Goal: Entertainment & Leisure: Consume media (video, audio)

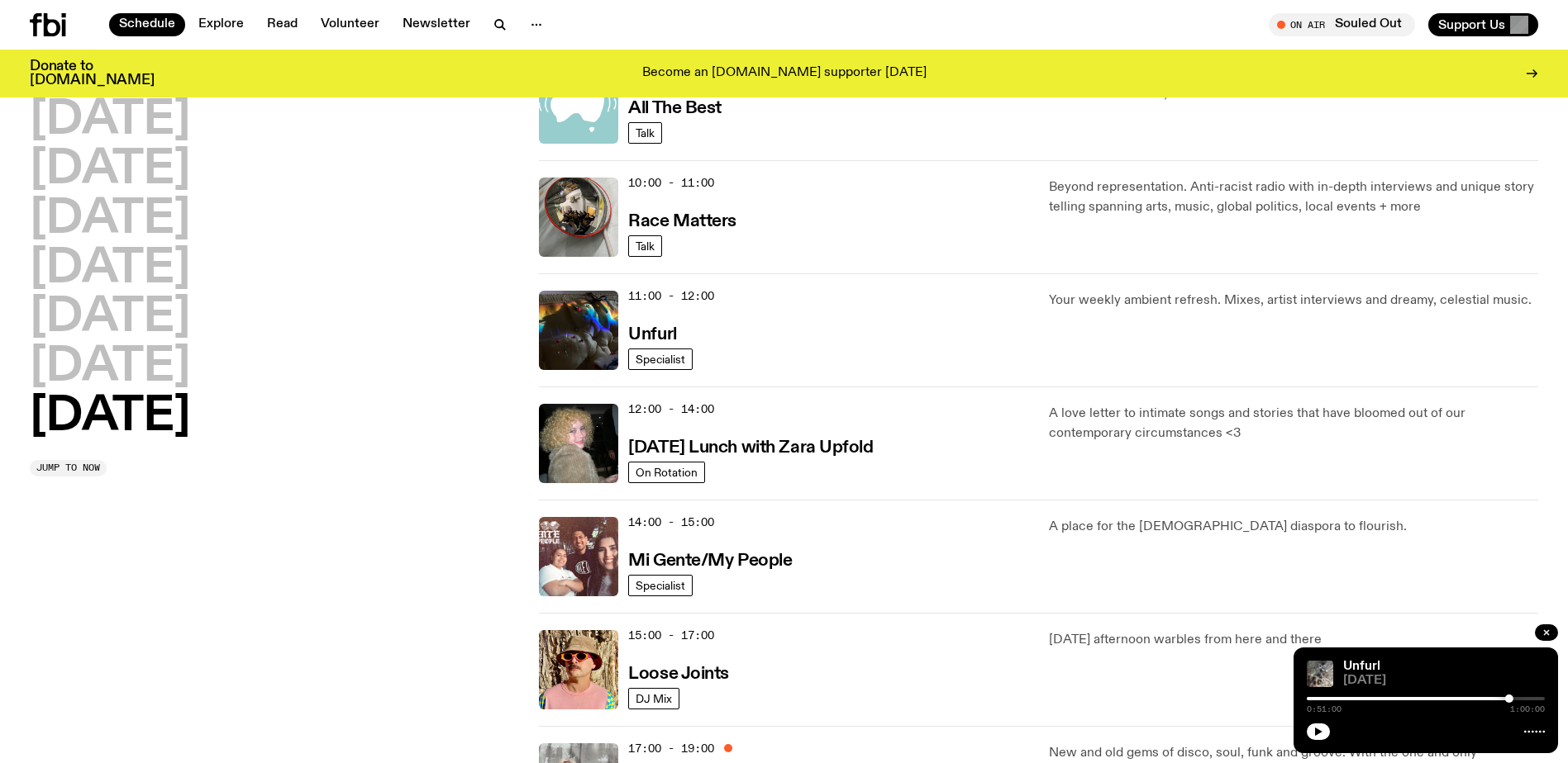
scroll to position [323, 0]
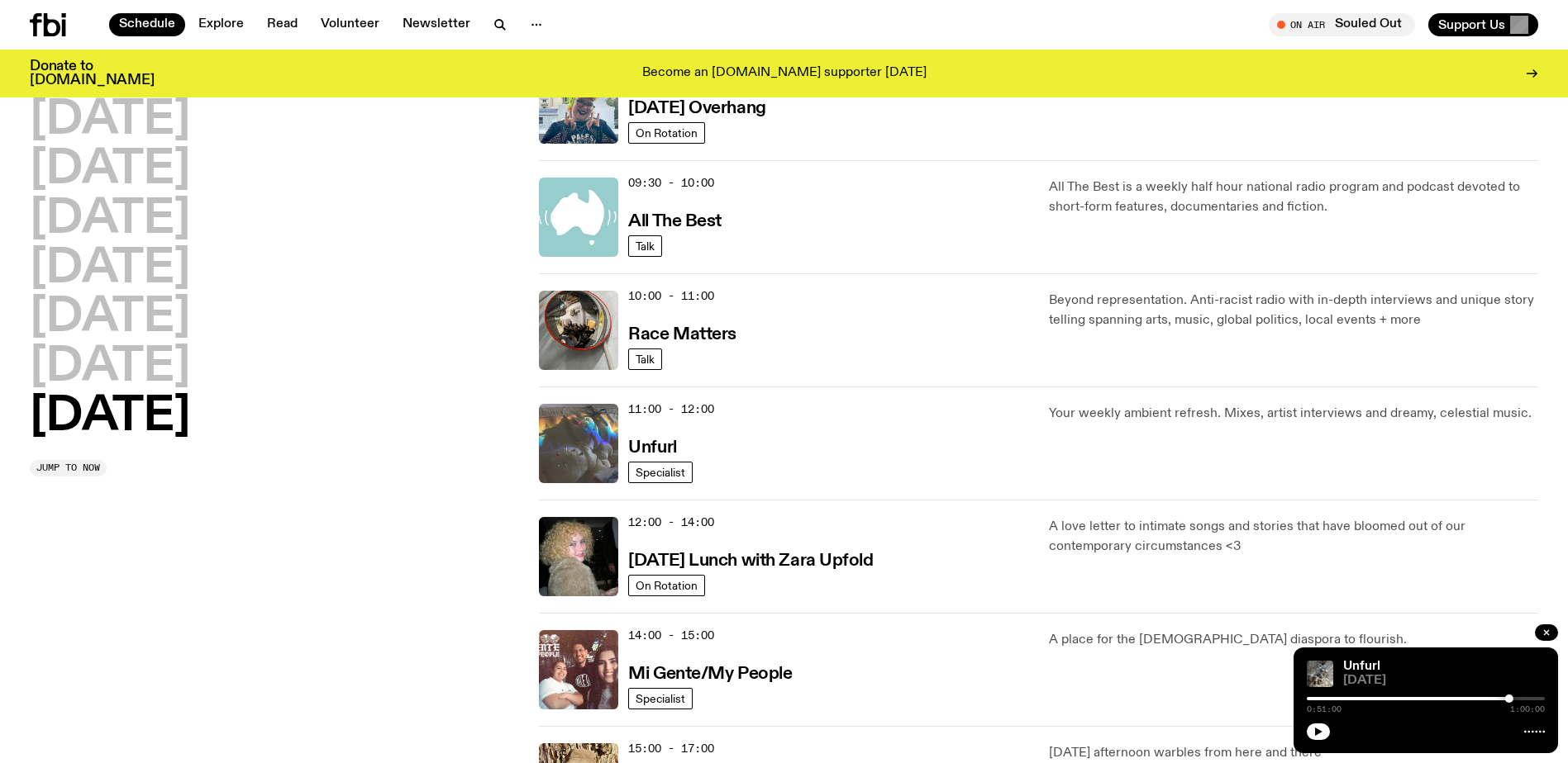
click at [591, 440] on img at bounding box center [578, 444] width 79 height 79
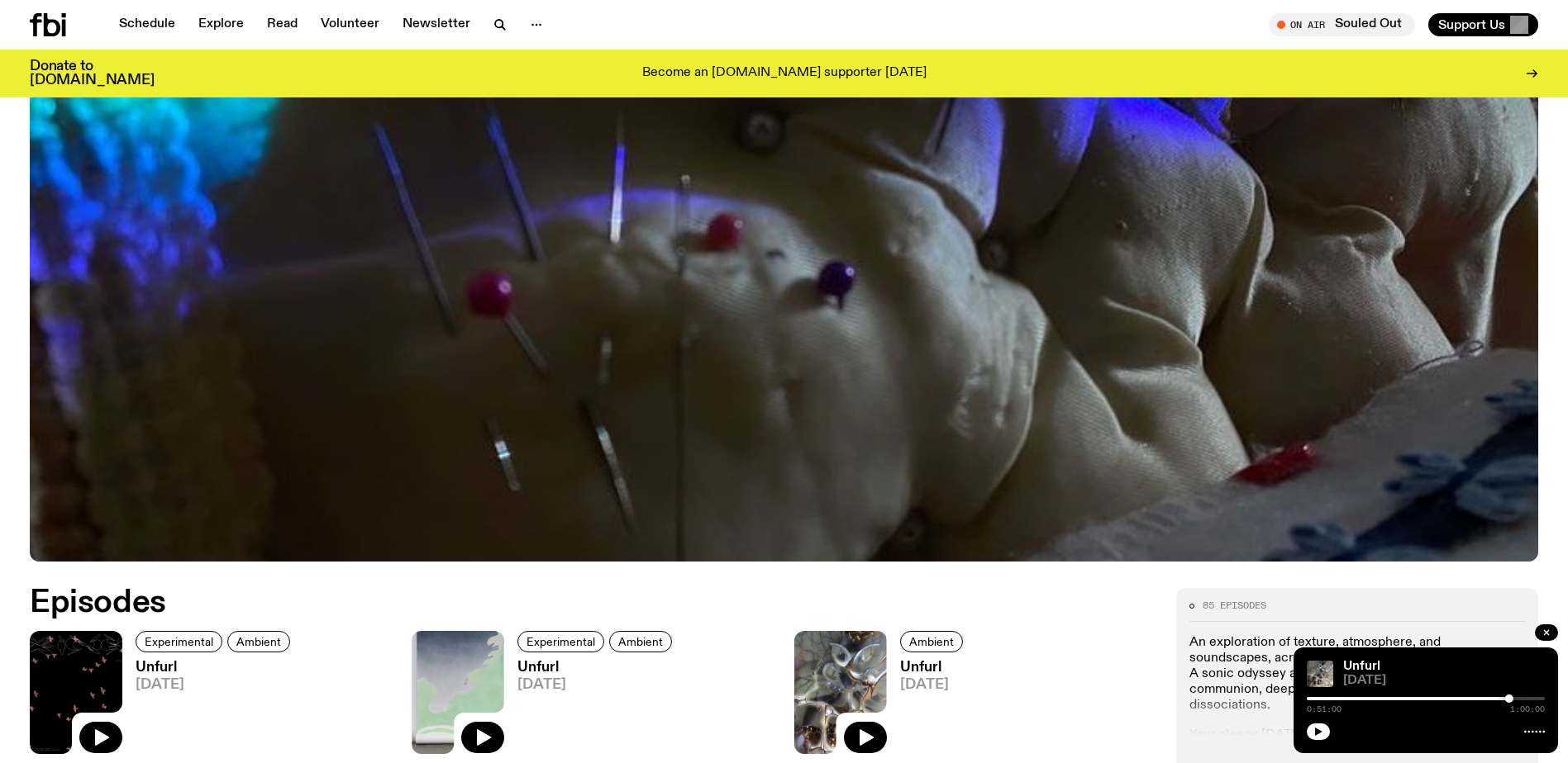
scroll to position [819, 0]
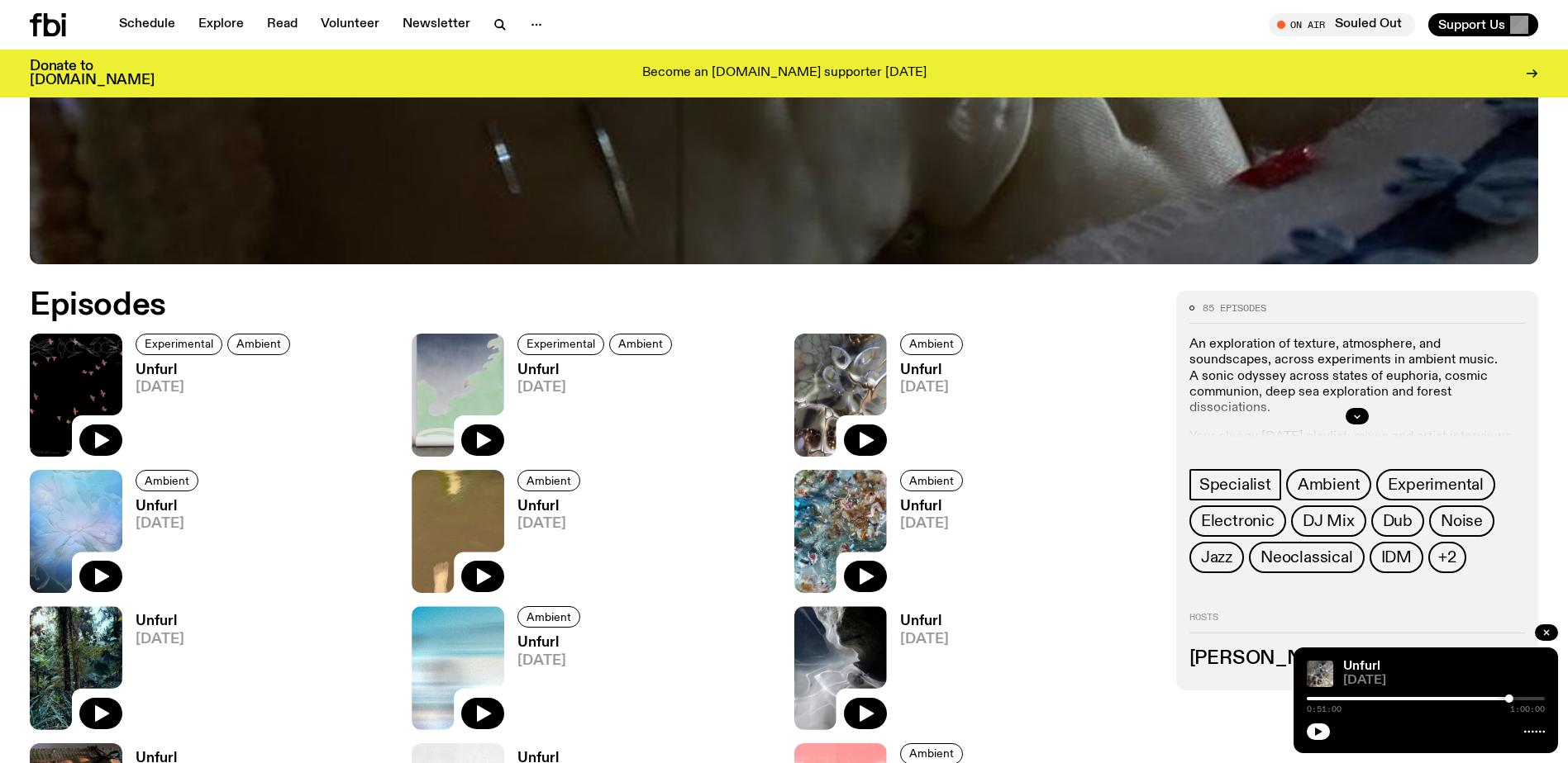
click at [79, 365] on img at bounding box center [76, 395] width 92 height 123
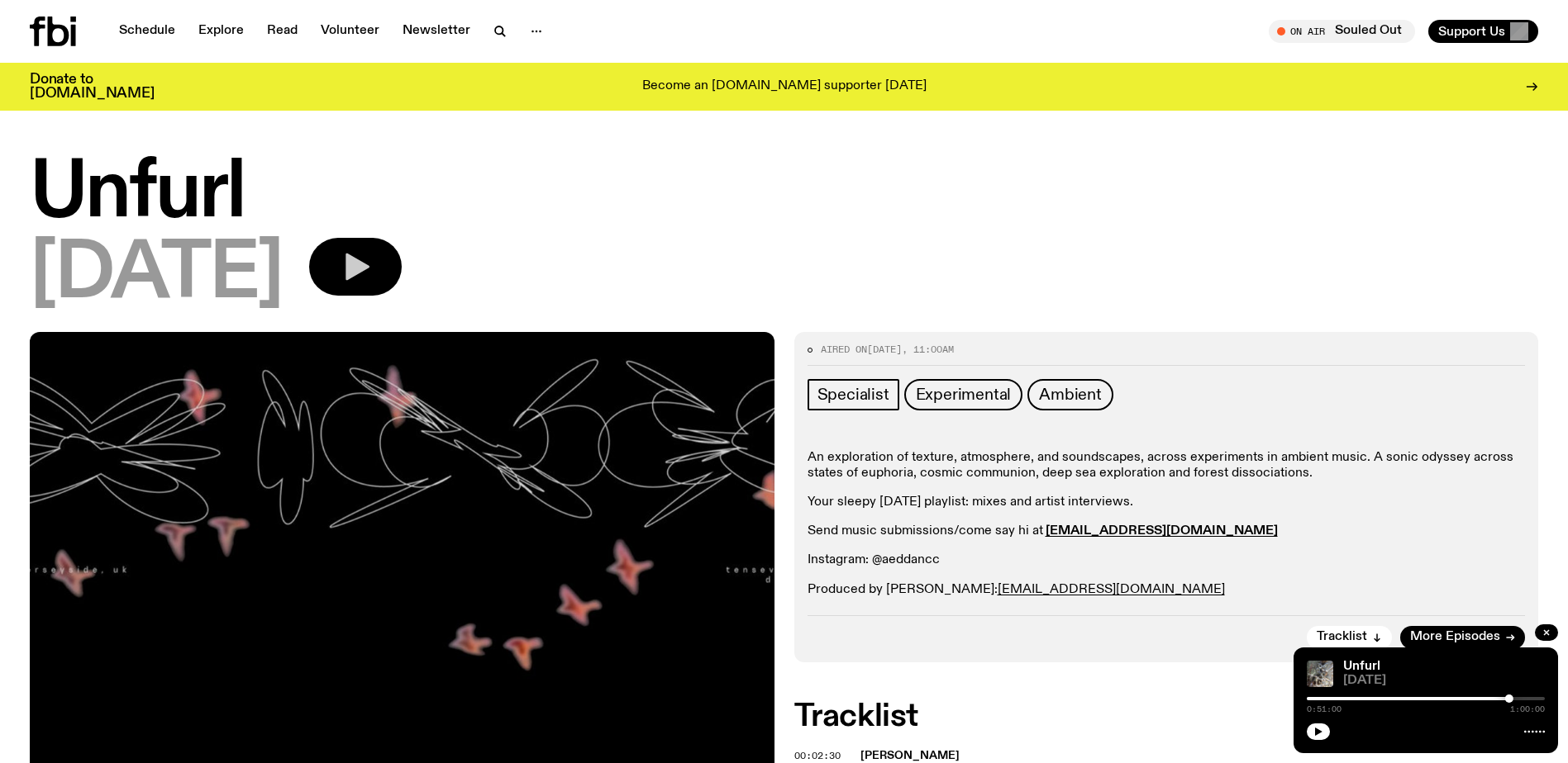
click at [382, 241] on button "button" at bounding box center [355, 267] width 92 height 58
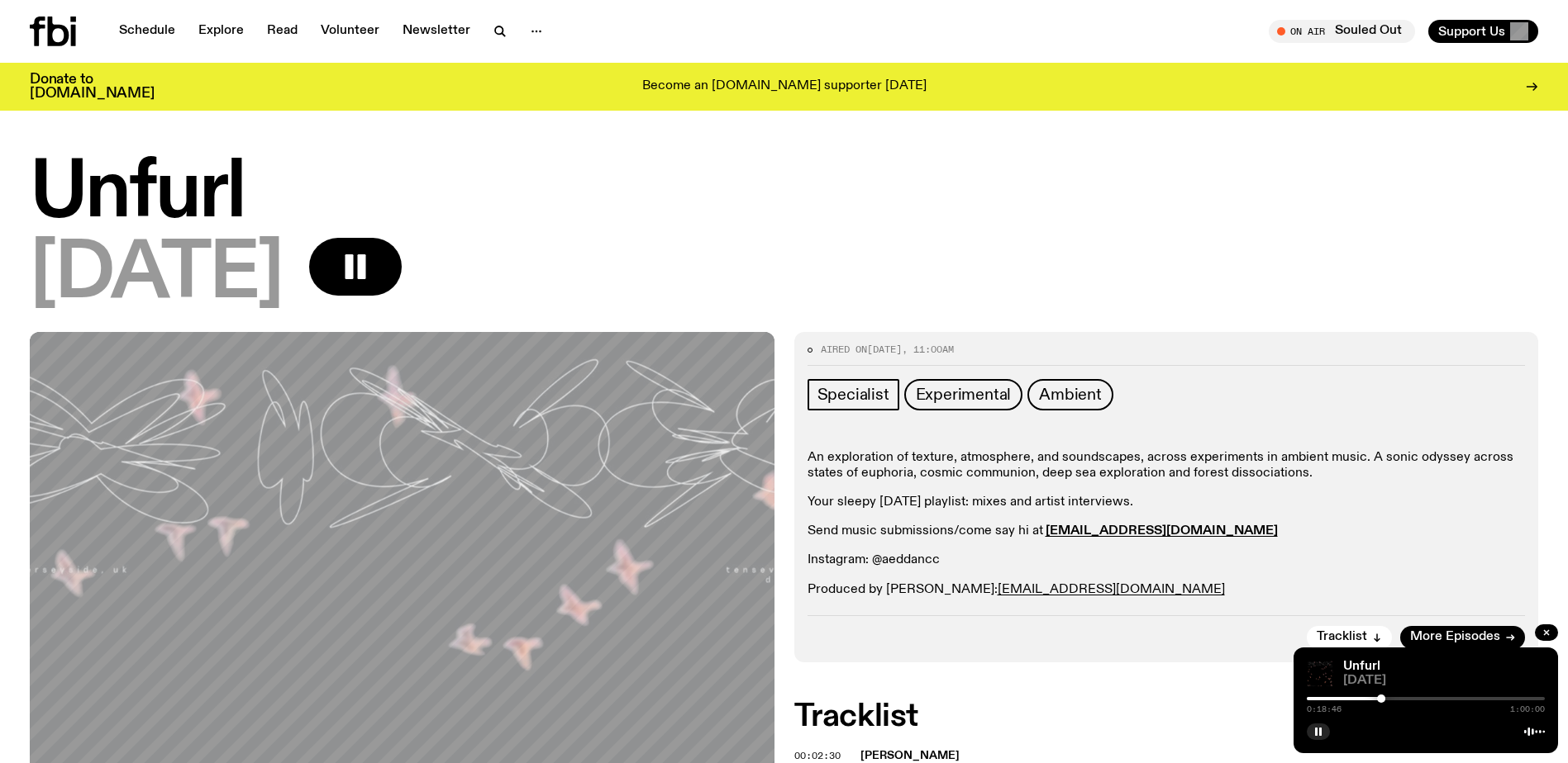
click at [1371, 697] on div "0:18:46 1:00:00" at bounding box center [1425, 703] width 238 height 20
click at [1366, 698] on div at bounding box center [1261, 699] width 238 height 3
click at [1309, 729] on button "button" at bounding box center [1318, 731] width 23 height 16
